Goal: Transaction & Acquisition: Purchase product/service

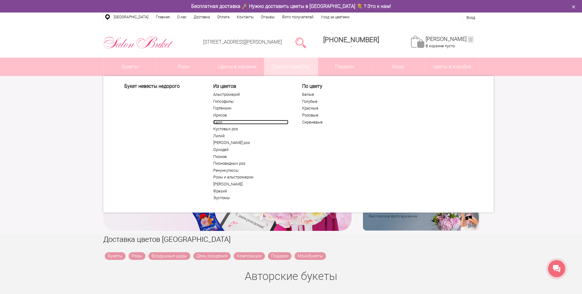
click at [218, 122] on link "Калл" at bounding box center [250, 122] width 75 height 5
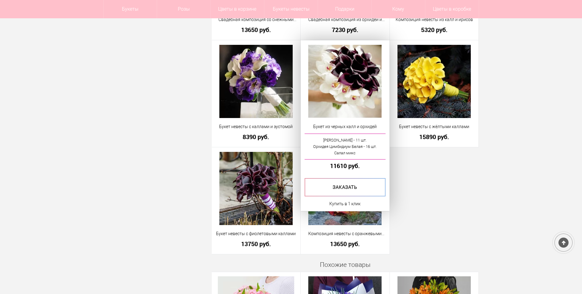
scroll to position [397, 0]
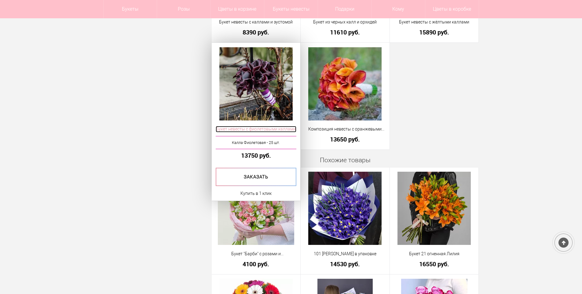
click at [282, 129] on span "Букет невесты с фиолетовыми каллами" at bounding box center [256, 129] width 81 height 6
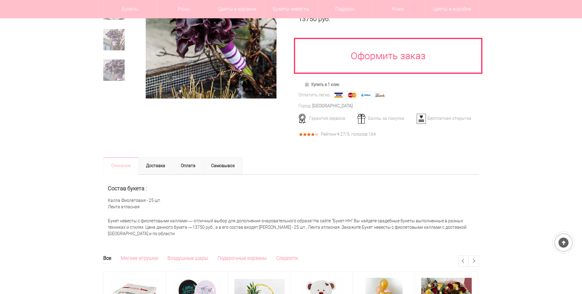
scroll to position [61, 0]
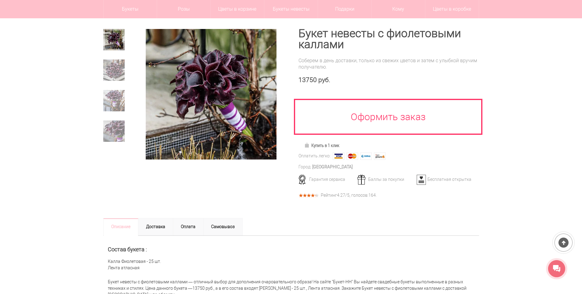
click at [491, 157] on div at bounding box center [291, 165] width 582 height 303
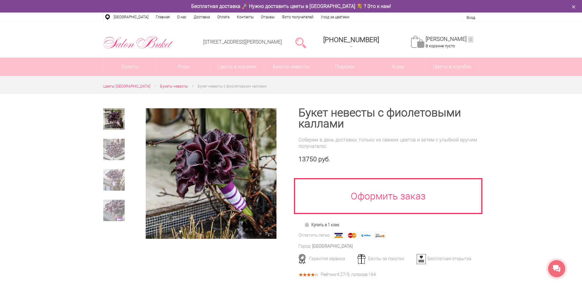
click at [511, 155] on div at bounding box center [291, 244] width 582 height 303
